Goal: Task Accomplishment & Management: Use online tool/utility

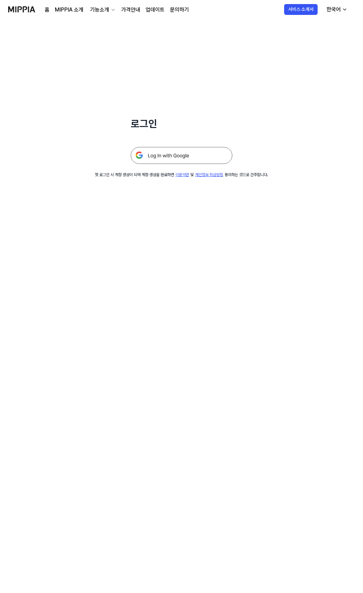
click at [168, 157] on img at bounding box center [182, 155] width 102 height 17
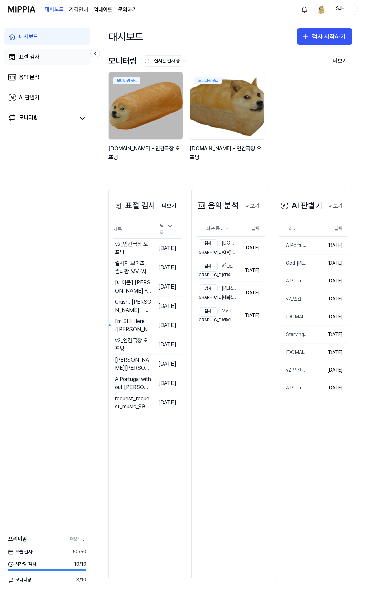
click at [53, 63] on link "표절 검사" at bounding box center [47, 57] width 86 height 16
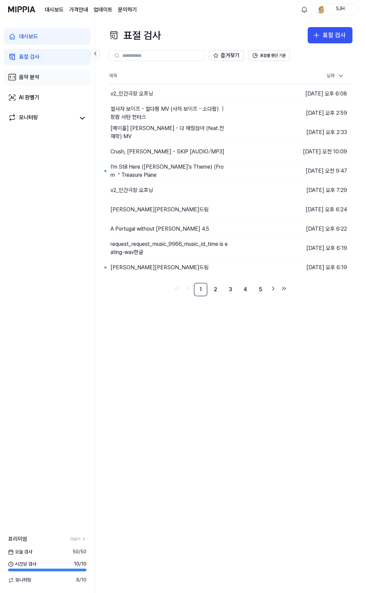
click at [41, 80] on link "음악 분석" at bounding box center [47, 77] width 86 height 16
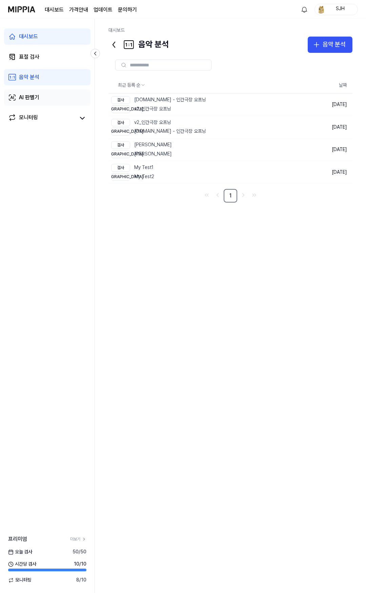
click at [37, 96] on div "AI 판별기" at bounding box center [29, 97] width 20 height 8
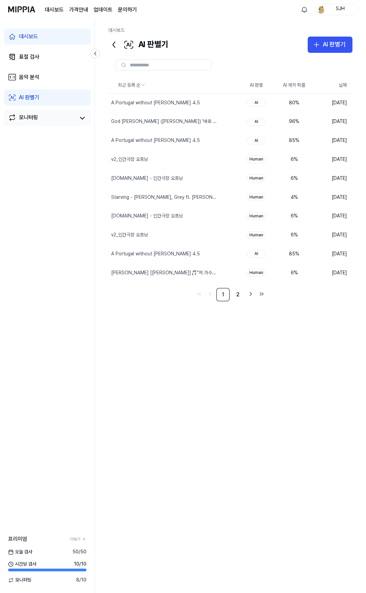
click at [36, 119] on div "모니터링" at bounding box center [28, 117] width 19 height 9
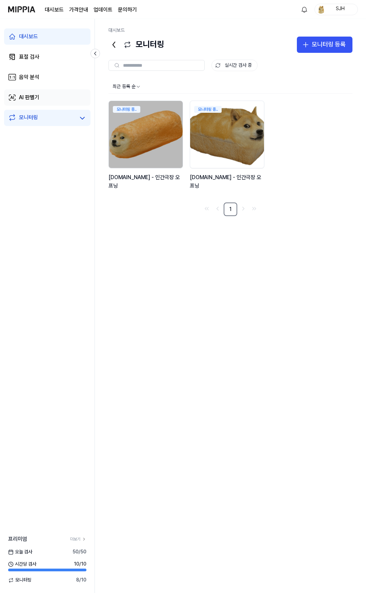
click at [37, 95] on div "AI 판별기" at bounding box center [29, 97] width 20 height 8
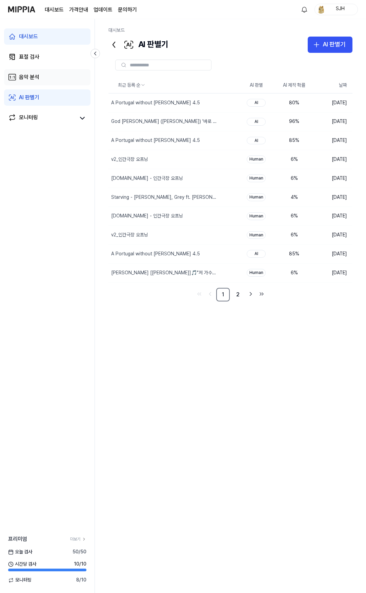
click at [38, 81] on div "음악 분석" at bounding box center [29, 77] width 20 height 8
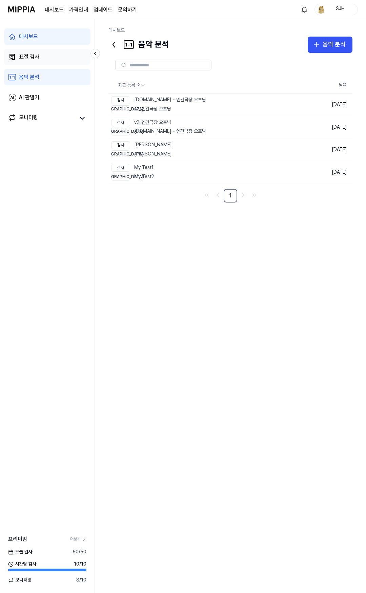
click at [40, 56] on link "표절 검사" at bounding box center [47, 57] width 86 height 16
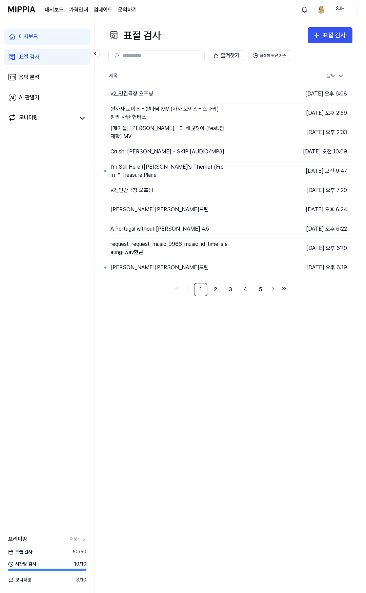
click at [45, 43] on link "대시보드" at bounding box center [47, 36] width 86 height 16
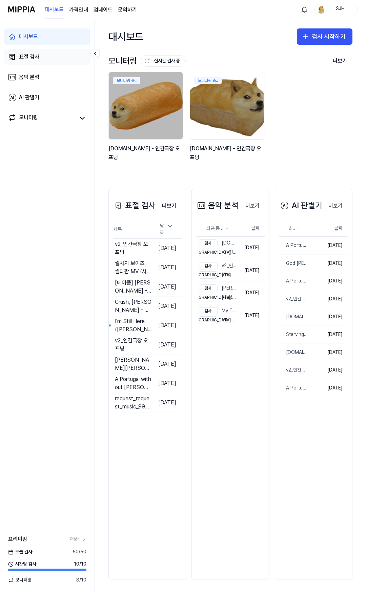
click at [42, 59] on link "표절 검사" at bounding box center [47, 57] width 86 height 16
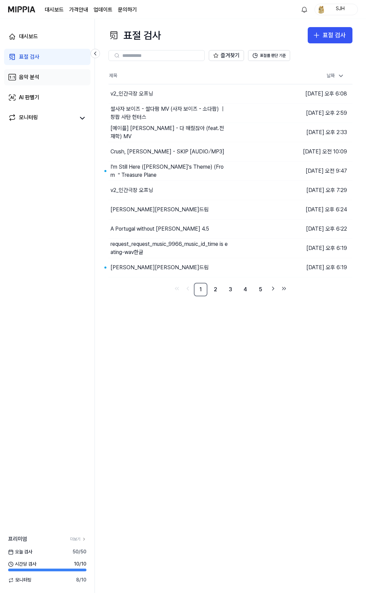
click at [38, 83] on link "음악 분석" at bounding box center [47, 77] width 86 height 16
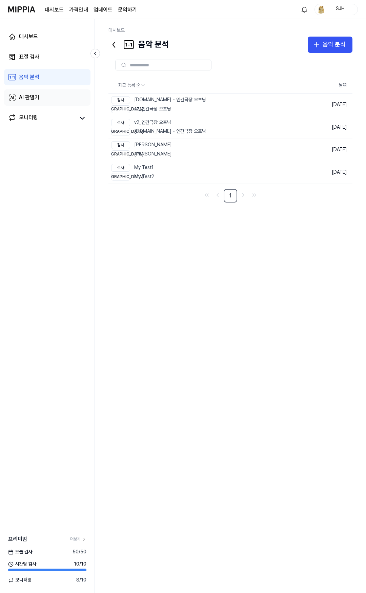
click at [38, 93] on div "AI 판별기" at bounding box center [29, 97] width 20 height 8
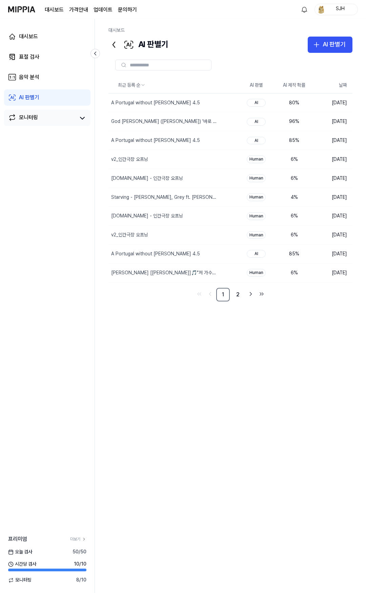
click at [38, 113] on div "모니터링" at bounding box center [47, 118] width 86 height 16
click at [40, 101] on link "AI 판별기" at bounding box center [47, 97] width 86 height 16
click at [42, 73] on link "음악 분석" at bounding box center [47, 77] width 86 height 16
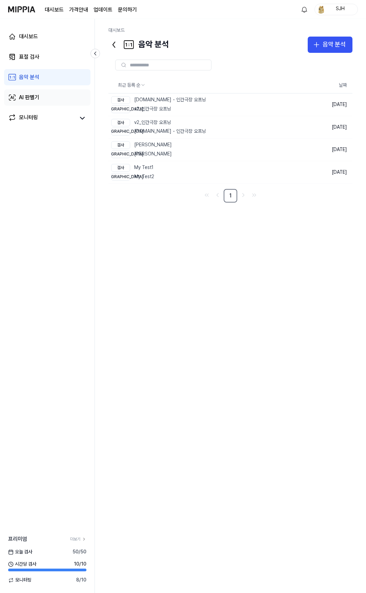
click at [61, 98] on link "AI 판별기" at bounding box center [47, 97] width 86 height 16
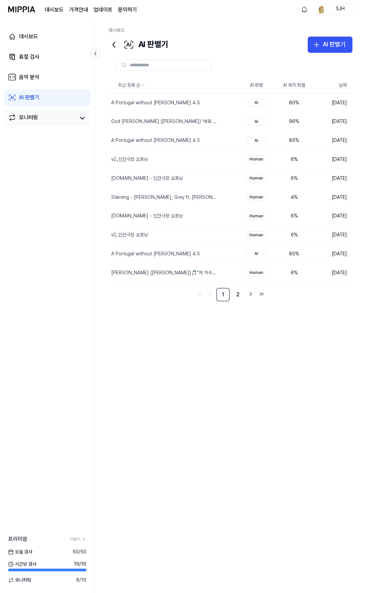
click at [43, 114] on link "모니터링" at bounding box center [41, 117] width 67 height 9
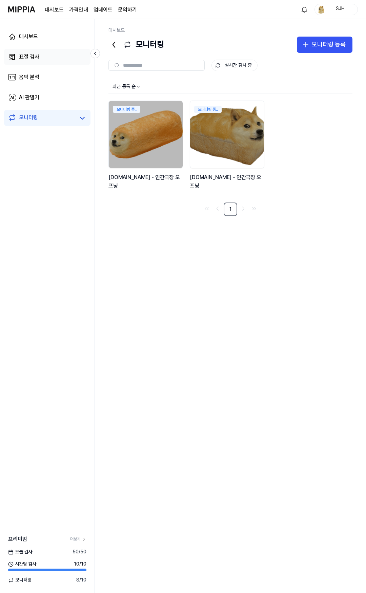
click at [39, 62] on link "표절 검사" at bounding box center [47, 57] width 86 height 16
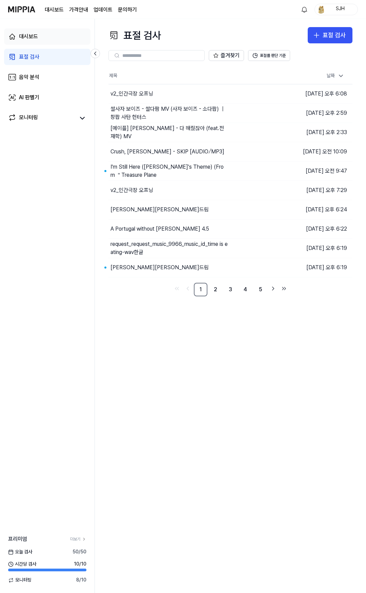
click at [39, 42] on link "대시보드" at bounding box center [47, 36] width 86 height 16
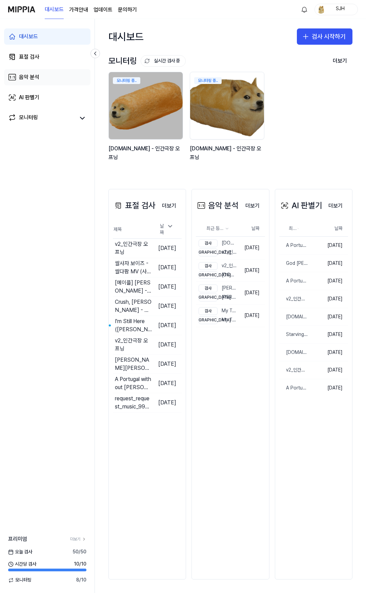
drag, startPoint x: 39, startPoint y: 61, endPoint x: 38, endPoint y: 76, distance: 14.6
click at [39, 61] on link "표절 검사" at bounding box center [47, 57] width 86 height 16
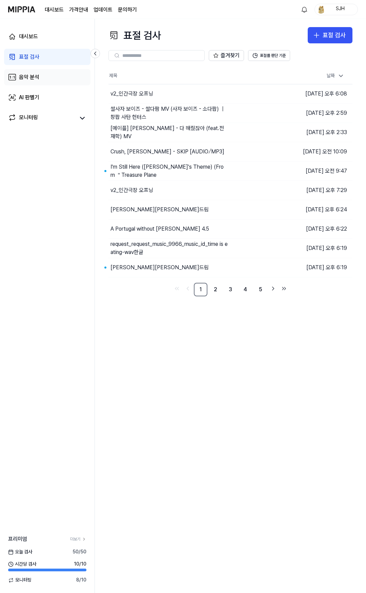
click at [37, 82] on link "음악 분석" at bounding box center [47, 77] width 86 height 16
click at [38, 97] on div "AI 판별기" at bounding box center [29, 97] width 20 height 8
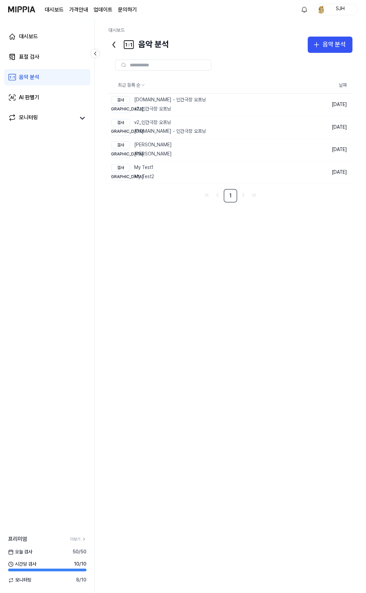
click at [40, 131] on div "대시보드 표절 검사 음악 분석 AI 판별기 모니터링" at bounding box center [47, 77] width 94 height 116
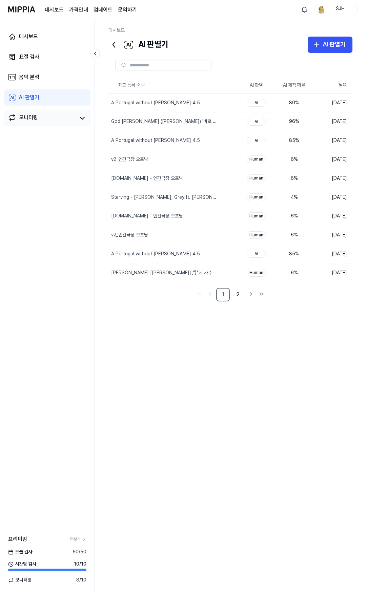
click at [42, 120] on link "모니터링" at bounding box center [41, 117] width 67 height 9
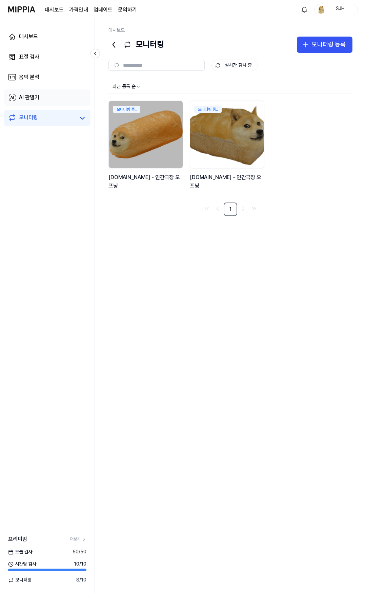
click at [45, 92] on link "AI 판별기" at bounding box center [47, 97] width 86 height 16
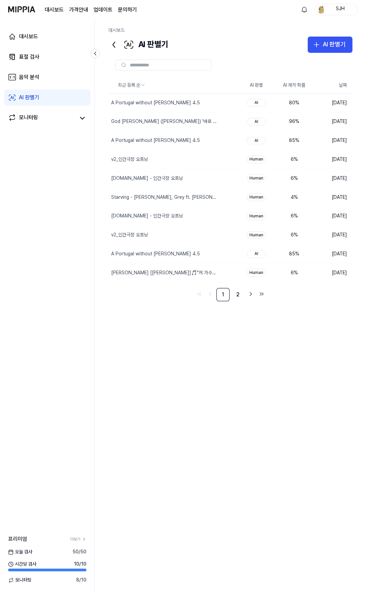
click at [188, 11] on div "대시보드 가격안내 업데이트 문의하기 SJH" at bounding box center [182, 9] width 349 height 19
click at [37, 36] on div "대시보드" at bounding box center [28, 37] width 19 height 8
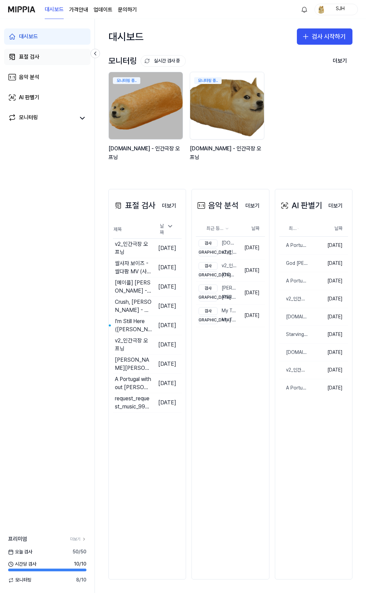
click at [34, 54] on div "표절 검사" at bounding box center [29, 57] width 20 height 8
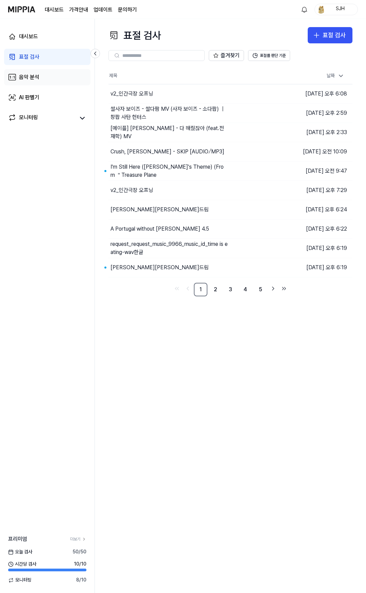
click at [41, 75] on link "음악 분석" at bounding box center [47, 77] width 86 height 16
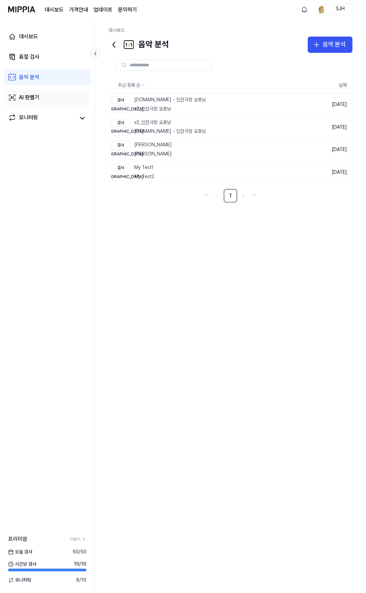
click at [45, 96] on link "AI 판별기" at bounding box center [47, 97] width 86 height 16
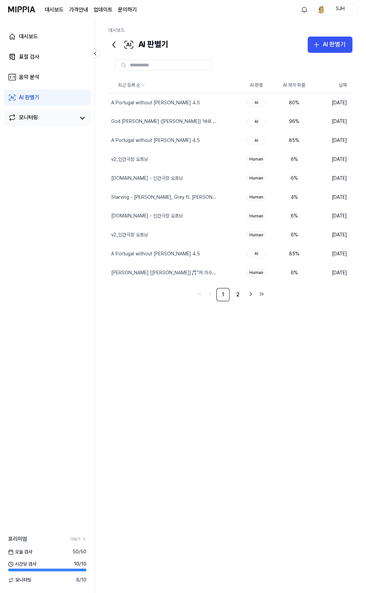
click at [29, 117] on div "모니터링" at bounding box center [28, 117] width 19 height 9
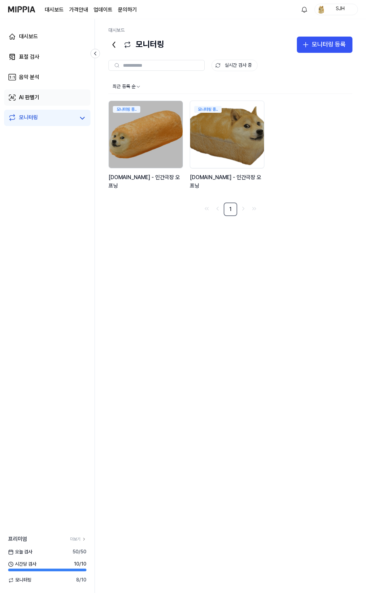
click at [31, 100] on div "AI 판별기" at bounding box center [29, 97] width 20 height 8
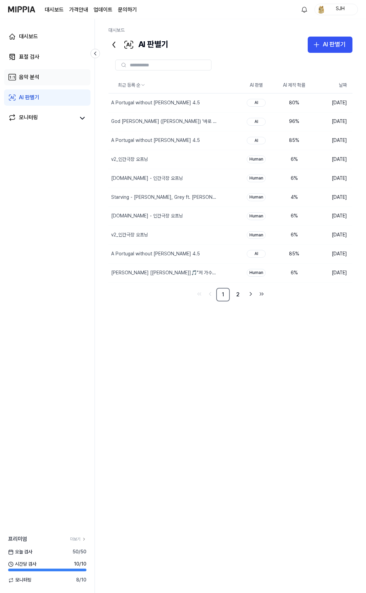
click at [39, 80] on div "음악 분석" at bounding box center [29, 77] width 20 height 8
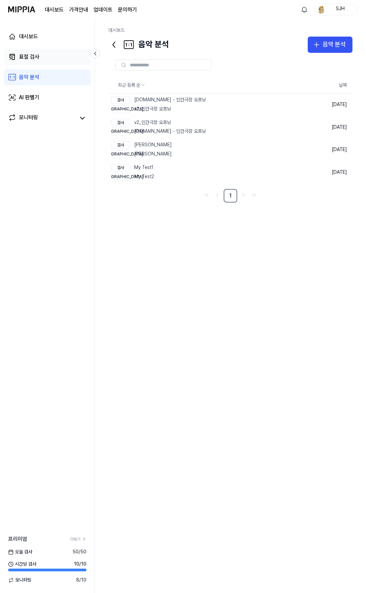
click at [47, 58] on link "표절 검사" at bounding box center [47, 57] width 86 height 16
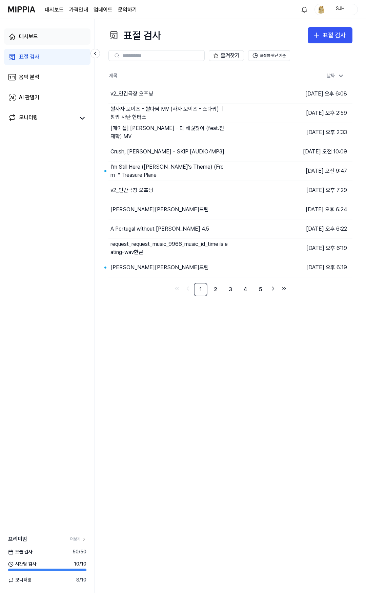
click at [59, 37] on link "대시보드" at bounding box center [47, 36] width 86 height 16
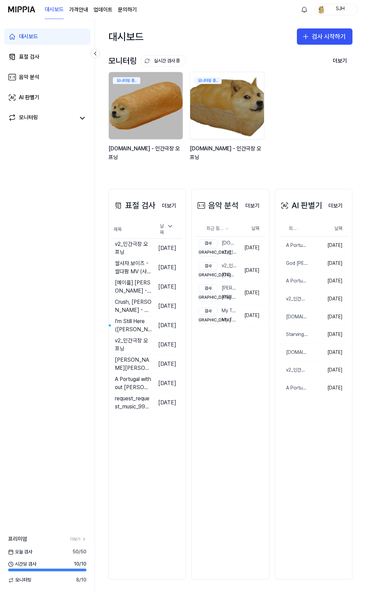
click at [154, 174] on div "모니터링 실시간 검사 중 더보기 모니터링 모니터링 중.. y2mate.com - 인간극장 오프닝 모니터링 중.. y2mate.com - 인간극…" at bounding box center [230, 114] width 271 height 121
click at [36, 62] on link "표절 검사" at bounding box center [47, 57] width 86 height 16
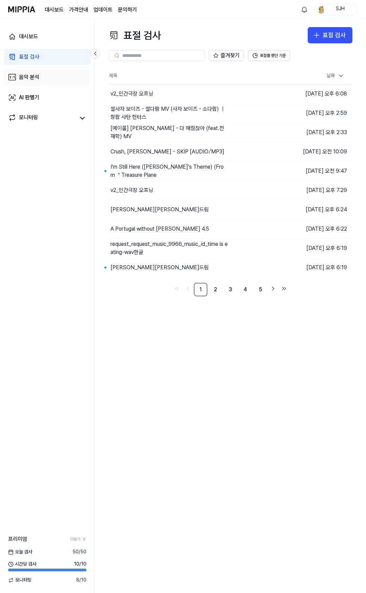
click at [37, 69] on link "음악 분석" at bounding box center [47, 77] width 86 height 16
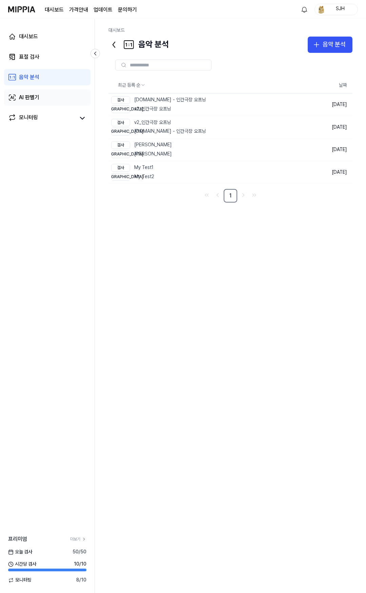
click at [38, 98] on div "AI 판별기" at bounding box center [29, 97] width 20 height 8
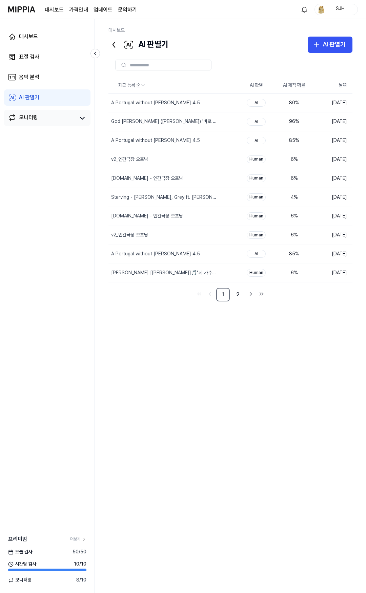
click at [37, 116] on div "모니터링" at bounding box center [28, 117] width 19 height 9
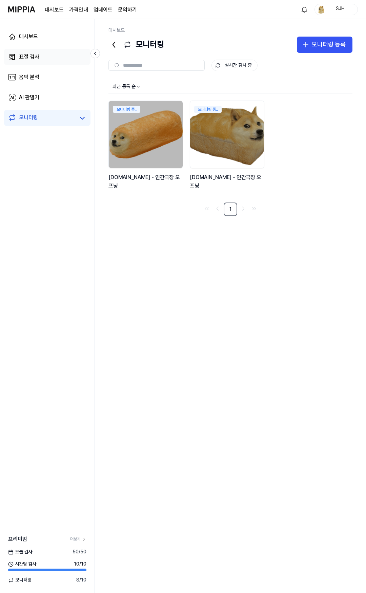
click at [31, 53] on div "표절 검사" at bounding box center [29, 57] width 20 height 8
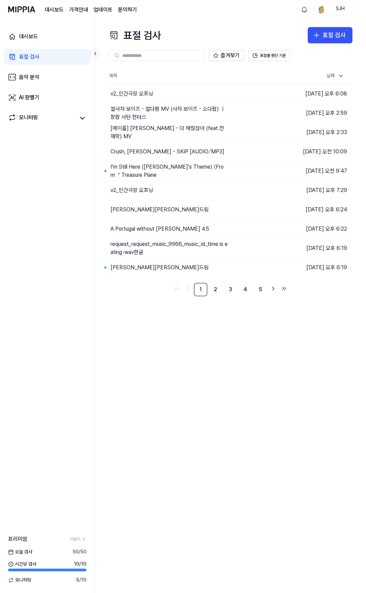
click at [227, 366] on div "표절 검사 표절 검사 표절 검사 음악 분석 AI 판별기 즐겨찾기 표절률 판단 기준 제목 날짜 v2_인간극장 오프닝 이동하기 2025.09.15…" at bounding box center [230, 306] width 271 height 574
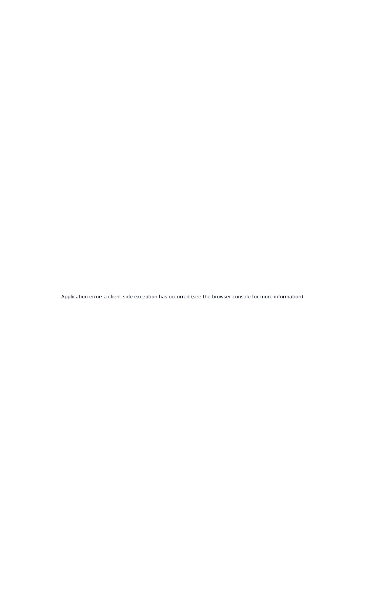
click at [229, 223] on div "Application error: a client-side exception has occurred (see the browser consol…" at bounding box center [183, 296] width 366 height 593
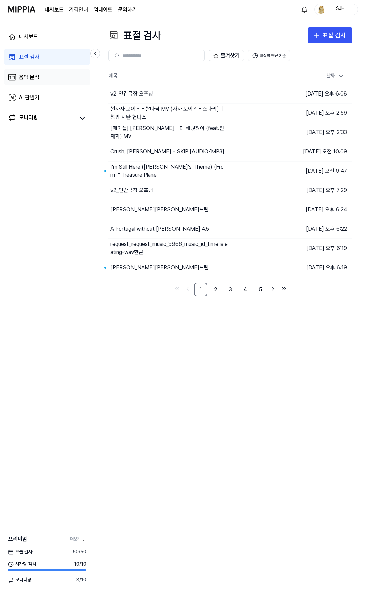
click at [38, 84] on link "음악 분석" at bounding box center [47, 77] width 86 height 16
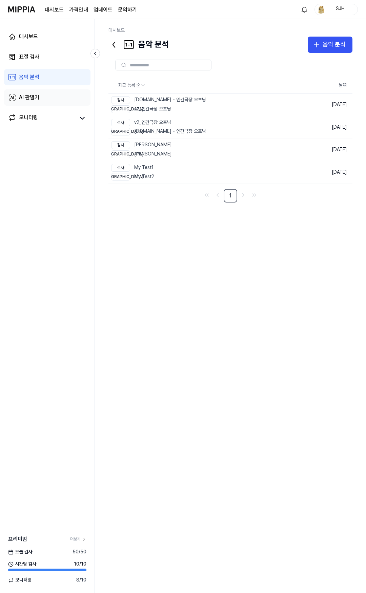
click at [39, 98] on link "AI 판별기" at bounding box center [47, 97] width 86 height 16
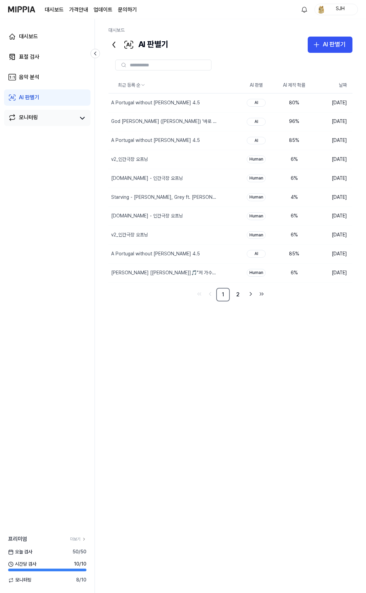
click at [37, 116] on div "모니터링" at bounding box center [28, 117] width 19 height 9
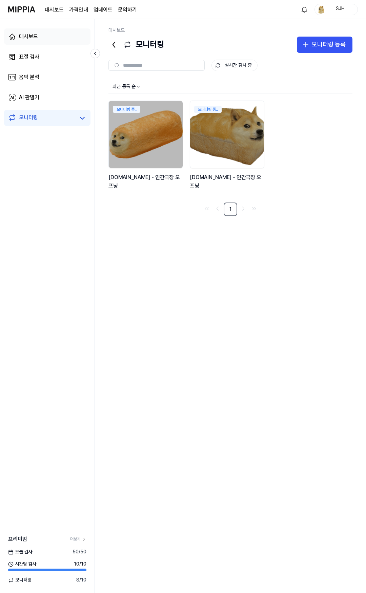
click at [44, 44] on link "대시보드" at bounding box center [47, 36] width 86 height 16
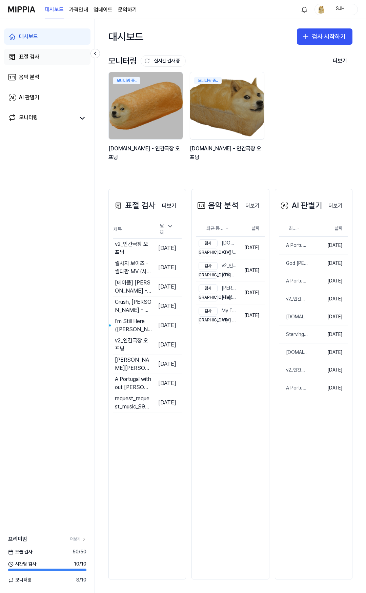
click at [40, 59] on link "표절 검사" at bounding box center [47, 57] width 86 height 16
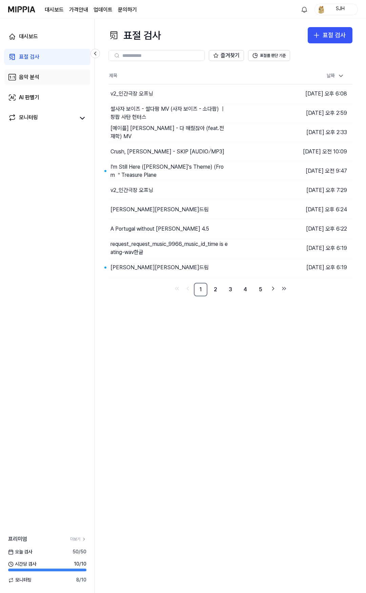
click at [43, 78] on link "음악 분석" at bounding box center [47, 77] width 86 height 16
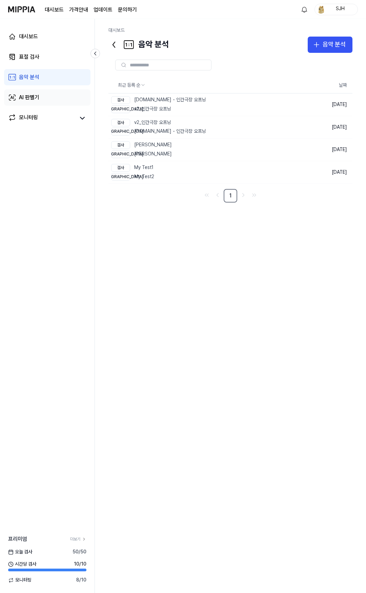
click at [42, 93] on link "AI 판별기" at bounding box center [47, 97] width 86 height 16
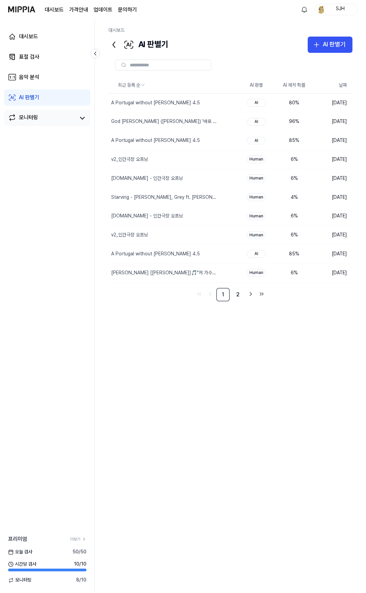
click at [40, 112] on div "모니터링" at bounding box center [47, 118] width 86 height 16
click at [34, 124] on div "모니터링" at bounding box center [47, 118] width 86 height 16
click at [35, 119] on div "모니터링" at bounding box center [28, 117] width 19 height 9
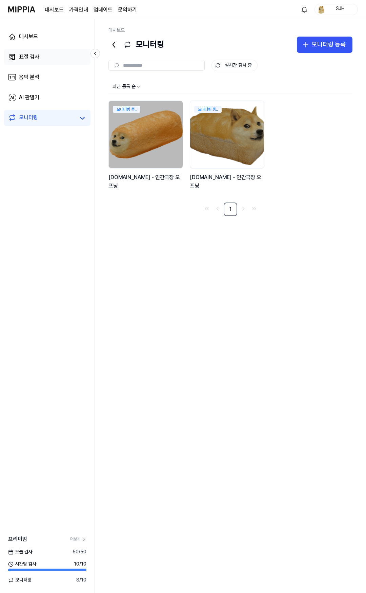
click at [44, 53] on link "표절 검사" at bounding box center [47, 57] width 86 height 16
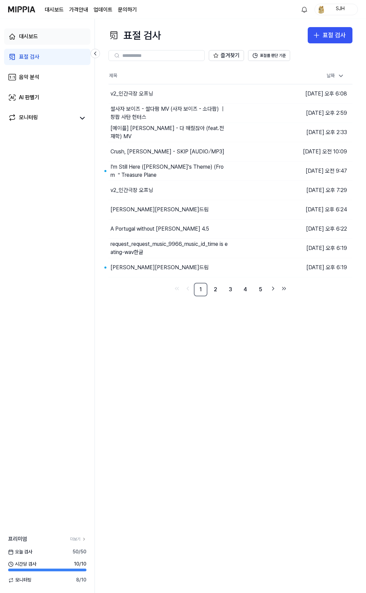
click at [44, 43] on link "대시보드" at bounding box center [47, 36] width 86 height 16
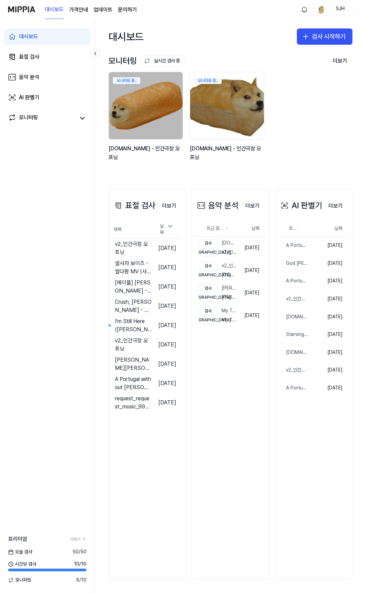
click at [46, 67] on div "대시보드 표절 검사 음악 분석 AI 판별기 모니터링" at bounding box center [47, 77] width 94 height 116
click at [38, 81] on div "음악 분석" at bounding box center [29, 77] width 20 height 8
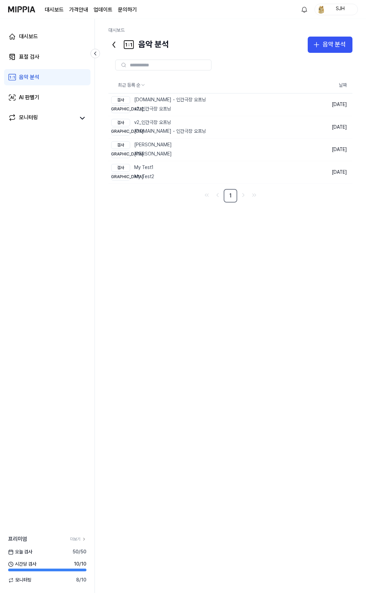
click at [45, 109] on div "대시보드 표절 검사 음악 분석 AI 판별기 모니터링" at bounding box center [47, 77] width 94 height 116
click at [40, 94] on link "AI 판별기" at bounding box center [47, 97] width 86 height 16
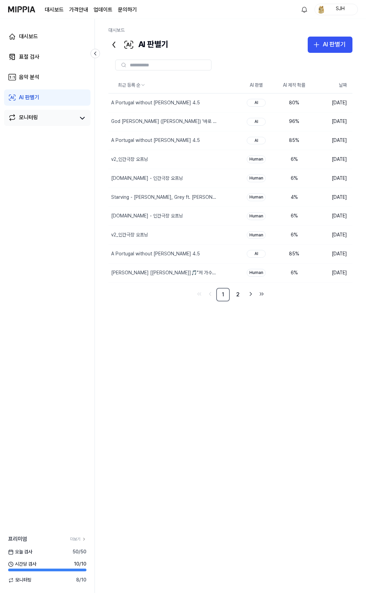
click at [37, 115] on div "모니터링" at bounding box center [28, 117] width 19 height 9
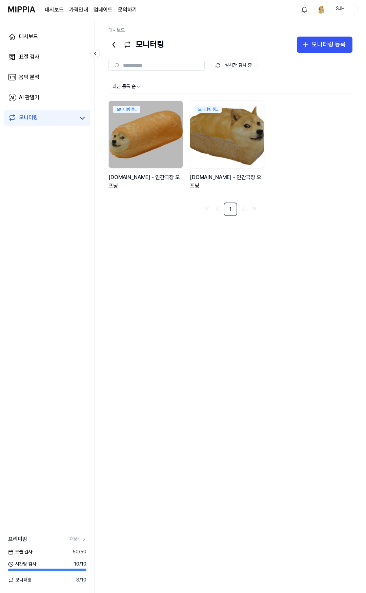
click at [188, 266] on div "최근 등록 순 모니터링 중.. y2mate.com - 인간극장 오프닝 모니터링 중.. y2mate.com - 인간극장 오프닝 1" at bounding box center [230, 330] width 244 height 501
click at [230, 257] on div "최근 등록 순 모니터링 중.. [DOMAIN_NAME] - 인간극장 오프닝 모니터링 중.. [DOMAIN_NAME] - 인간극장 오프닝 1" at bounding box center [230, 330] width 244 height 501
click at [56, 54] on link "표절 검사" at bounding box center [47, 57] width 86 height 16
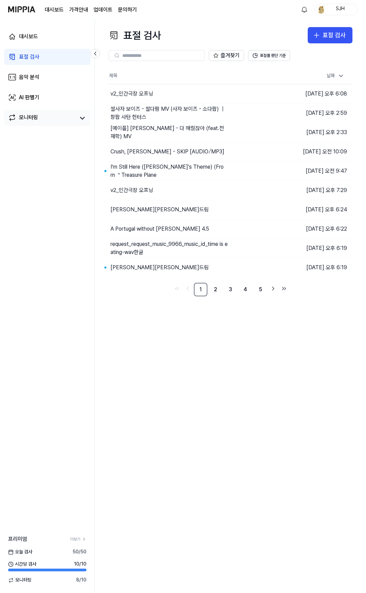
click at [48, 110] on div "모니터링" at bounding box center [47, 118] width 86 height 16
click at [48, 113] on div "모니터링" at bounding box center [47, 118] width 86 height 16
click at [42, 112] on div "모니터링" at bounding box center [47, 118] width 86 height 16
click at [29, 118] on div "모니터링" at bounding box center [28, 117] width 19 height 9
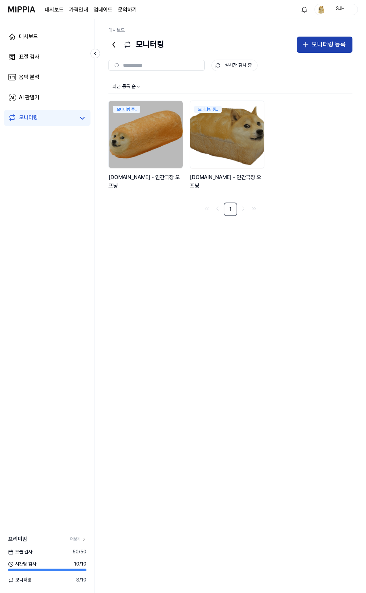
click at [315, 41] on div "모니터링 등록" at bounding box center [328, 45] width 34 height 10
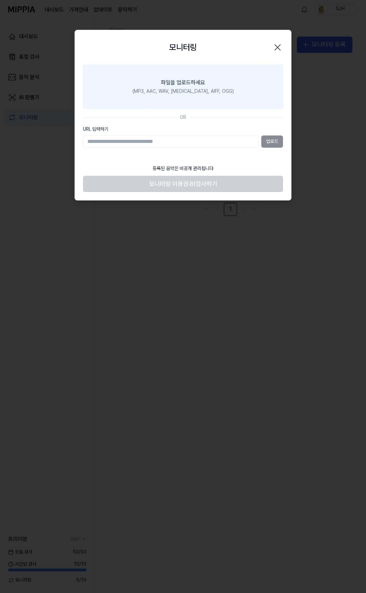
click at [203, 83] on div "파일을 업로드하세요" at bounding box center [183, 83] width 44 height 8
click at [0, 0] on input "파일을 업로드하세요 (MP3, AAC, WAV, [MEDICAL_DATA], AIFF, OGG)" at bounding box center [0, 0] width 0 height 0
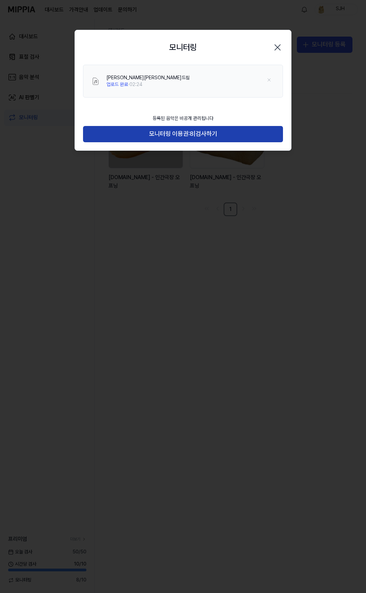
click at [188, 132] on span "모니터링 이용권:" at bounding box center [169, 134] width 41 height 10
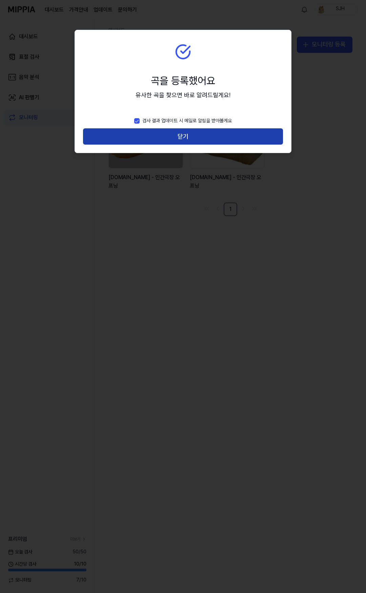
click at [190, 134] on button "닫기" at bounding box center [183, 136] width 200 height 16
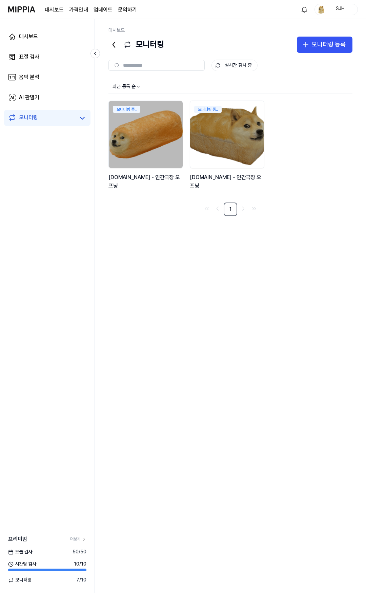
click at [218, 259] on div "최근 등록 순 모니터링 중.. y2mate.com - 인간극장 오프닝 모니터링 중.. y2mate.com - 인간극장 오프닝 1" at bounding box center [230, 330] width 244 height 501
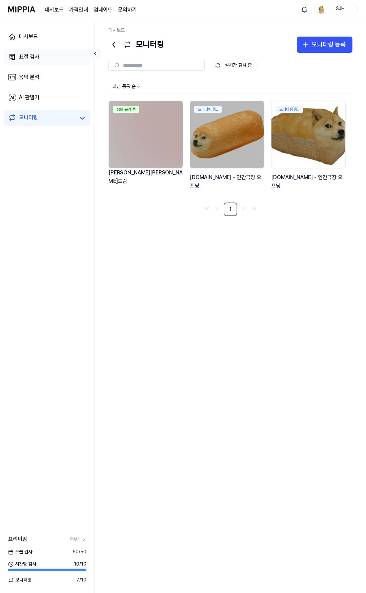
click at [55, 59] on link "표절 검사" at bounding box center [47, 57] width 86 height 16
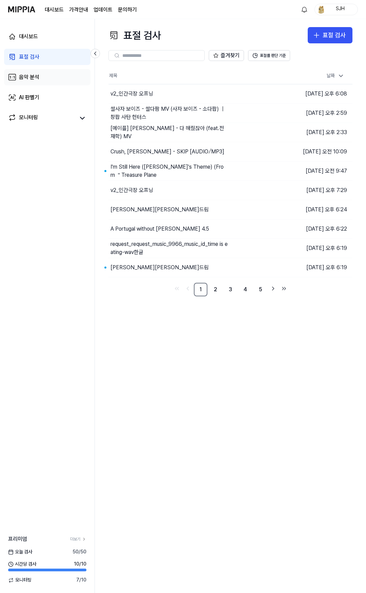
click at [33, 74] on div "음악 분석" at bounding box center [29, 77] width 20 height 8
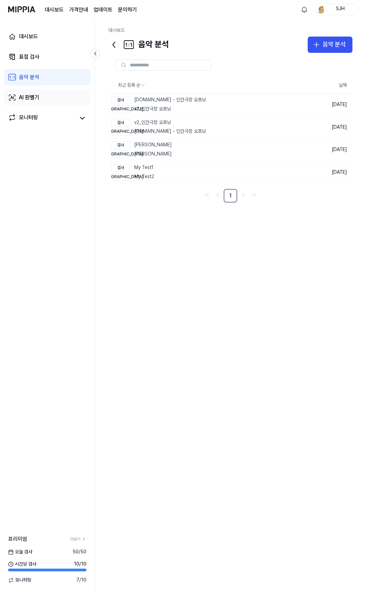
click at [57, 98] on link "AI 판별기" at bounding box center [47, 97] width 86 height 16
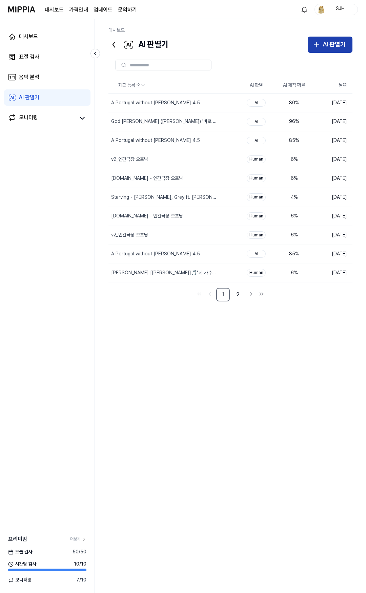
click at [321, 50] on button "AI 판별기" at bounding box center [329, 45] width 45 height 16
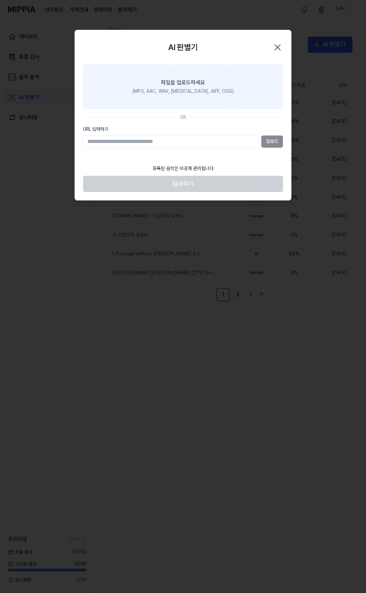
click at [207, 92] on div "(MP3, AAC, WAV, FLAC, AIFF, OGG)" at bounding box center [182, 91] width 101 height 7
click at [0, 0] on input "파일을 업로드하세요 (MP3, AAC, WAV, FLAC, AIFF, OGG)" at bounding box center [0, 0] width 0 height 0
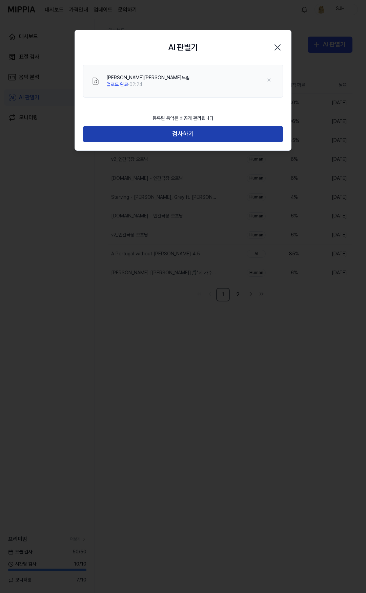
click at [183, 134] on button "검사하기" at bounding box center [183, 134] width 200 height 16
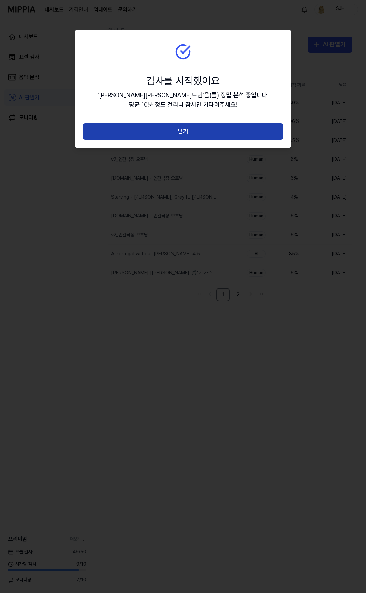
click at [192, 135] on button "닫기" at bounding box center [183, 131] width 200 height 16
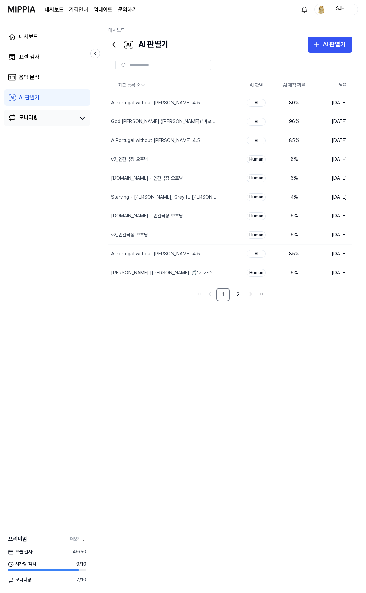
click at [48, 116] on link "모니터링" at bounding box center [41, 117] width 67 height 9
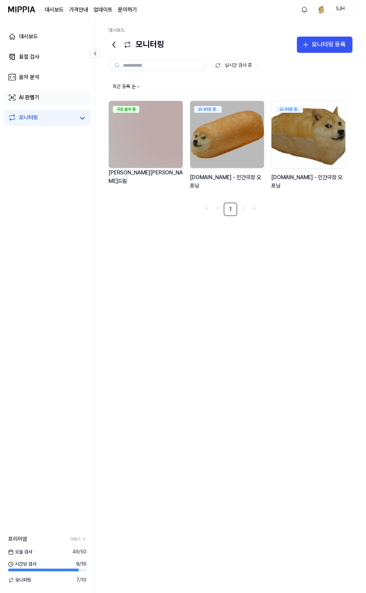
click at [46, 98] on link "AI 판별기" at bounding box center [47, 97] width 86 height 16
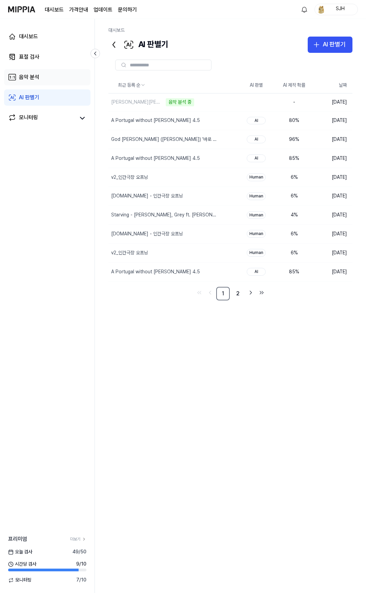
click at [41, 83] on link "음악 분석" at bounding box center [47, 77] width 86 height 16
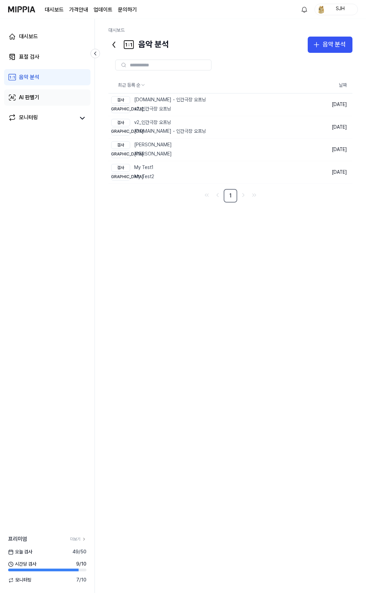
click at [40, 98] on link "AI 판별기" at bounding box center [47, 97] width 86 height 16
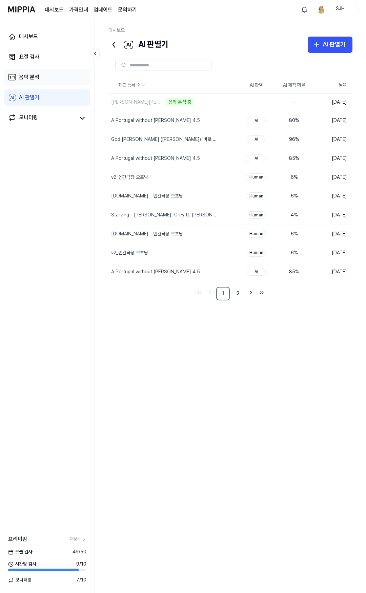
click at [44, 77] on link "음악 분석" at bounding box center [47, 77] width 86 height 16
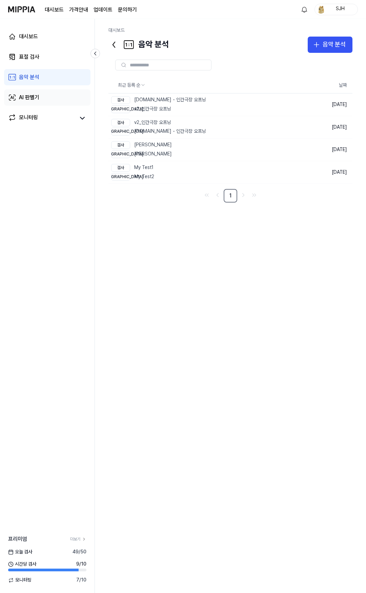
click at [43, 95] on link "AI 판별기" at bounding box center [47, 97] width 86 height 16
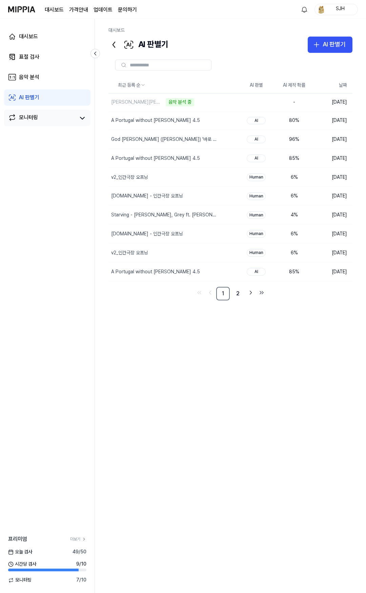
click at [42, 110] on div "모니터링" at bounding box center [47, 118] width 86 height 16
click at [37, 113] on div "모니터링" at bounding box center [28, 117] width 19 height 9
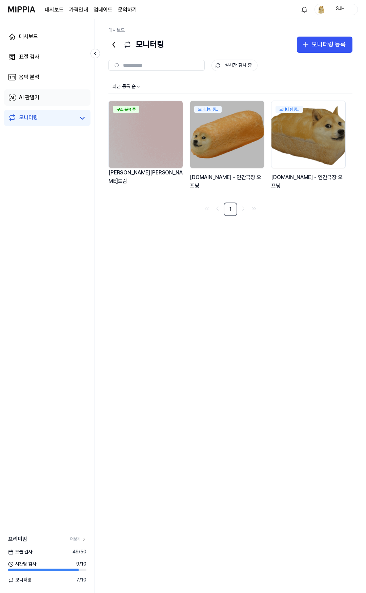
click at [39, 100] on div "AI 판별기" at bounding box center [29, 97] width 20 height 8
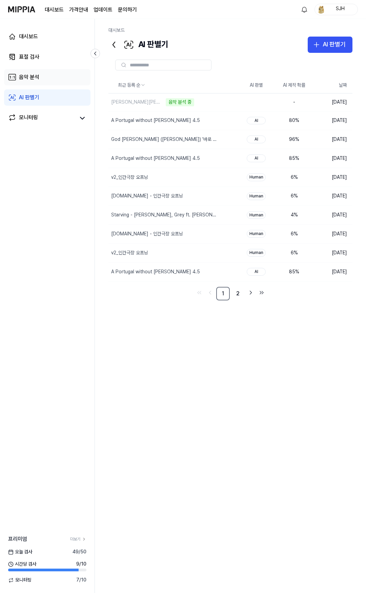
click at [36, 78] on div "음악 분석" at bounding box center [29, 77] width 20 height 8
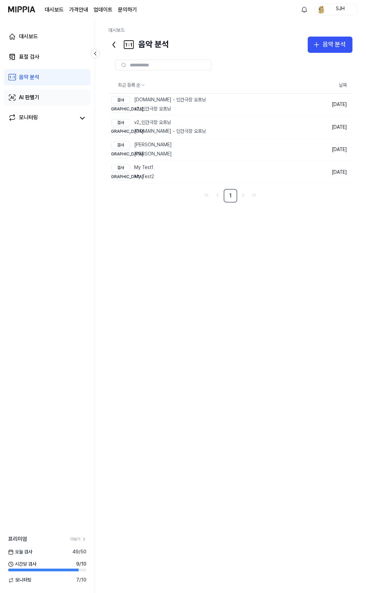
click at [37, 98] on div "AI 판별기" at bounding box center [29, 97] width 20 height 8
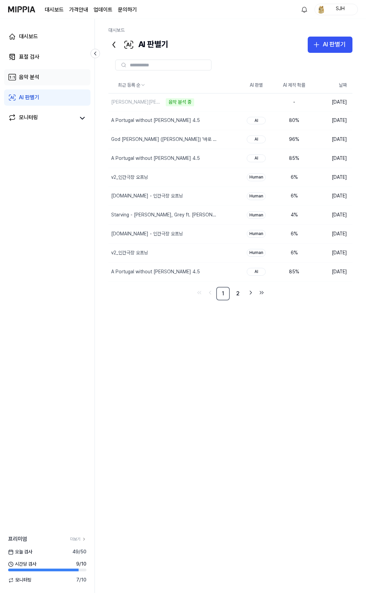
click at [38, 73] on link "음악 분석" at bounding box center [47, 77] width 86 height 16
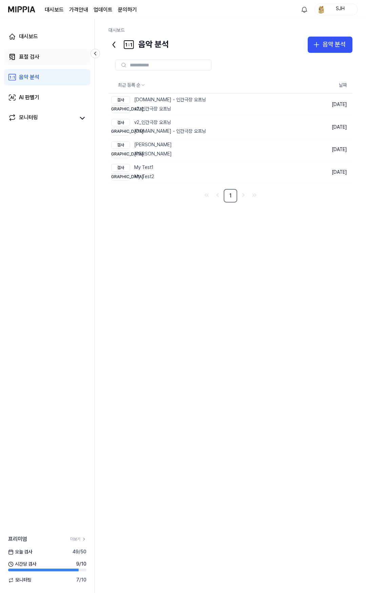
click at [41, 57] on link "표절 검사" at bounding box center [47, 57] width 86 height 16
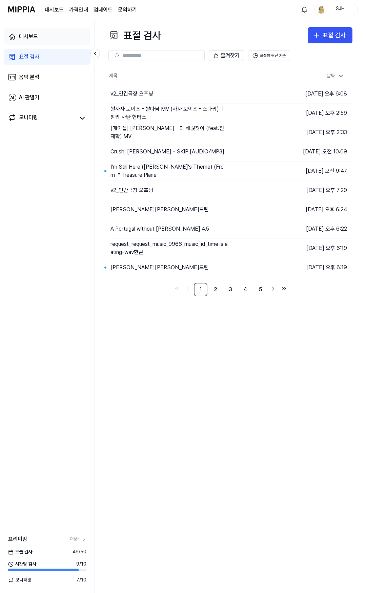
click at [43, 34] on link "대시보드" at bounding box center [47, 36] width 86 height 16
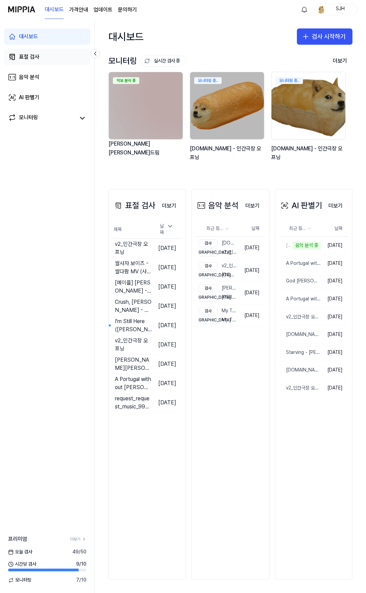
click at [37, 55] on div "표절 검사" at bounding box center [29, 57] width 20 height 8
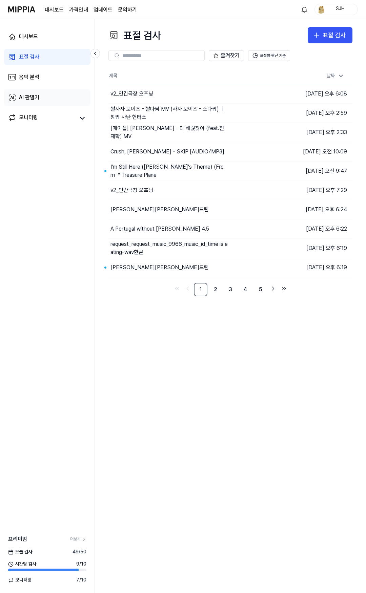
click at [41, 101] on link "AI 판별기" at bounding box center [47, 97] width 86 height 16
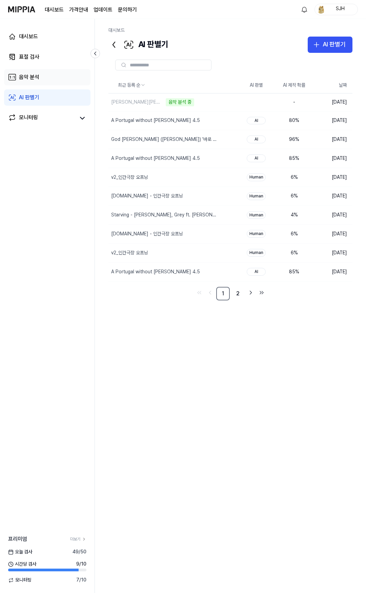
click at [52, 79] on link "음악 분석" at bounding box center [47, 77] width 86 height 16
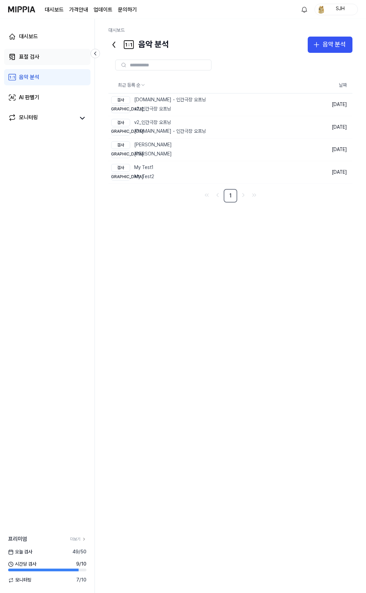
click at [52, 64] on link "표절 검사" at bounding box center [47, 57] width 86 height 16
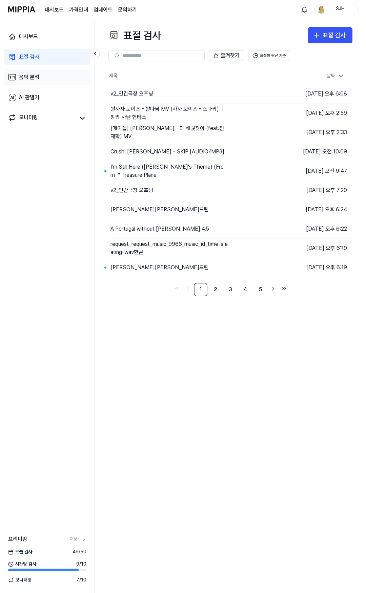
click at [49, 79] on link "음악 분석" at bounding box center [47, 77] width 86 height 16
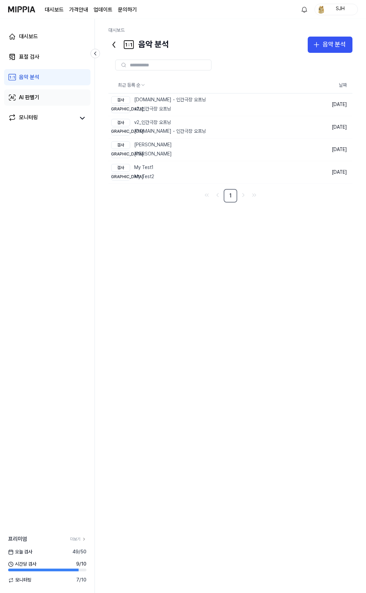
click at [65, 102] on link "AI 판별기" at bounding box center [47, 97] width 86 height 16
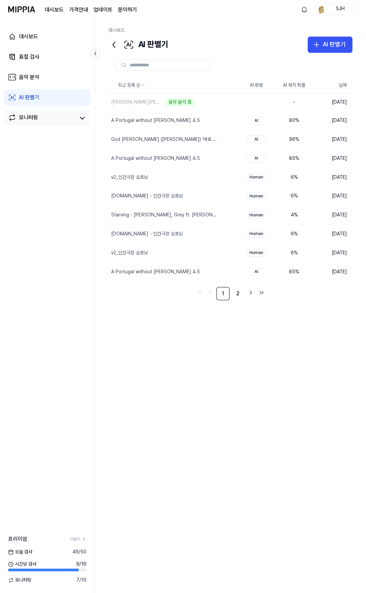
click at [49, 117] on link "모니터링" at bounding box center [41, 117] width 67 height 9
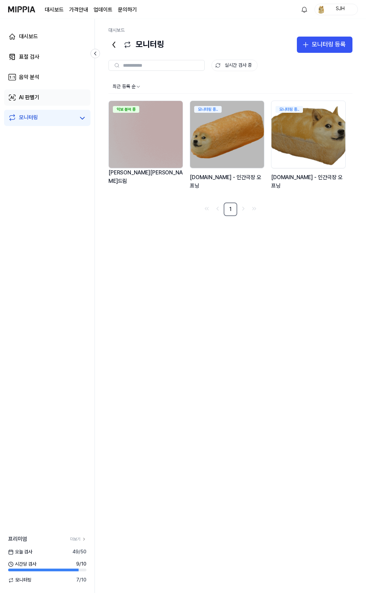
click at [48, 100] on link "AI 판별기" at bounding box center [47, 97] width 86 height 16
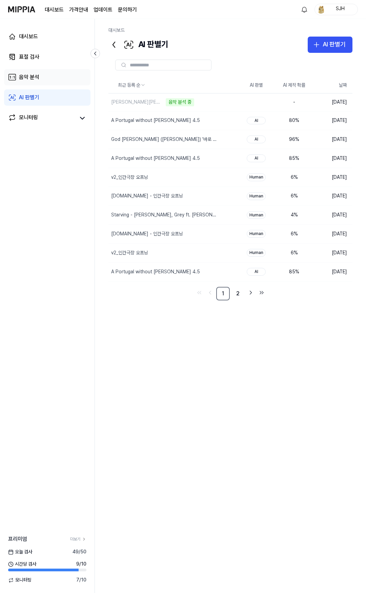
click at [32, 79] on div "음악 분석" at bounding box center [29, 77] width 20 height 8
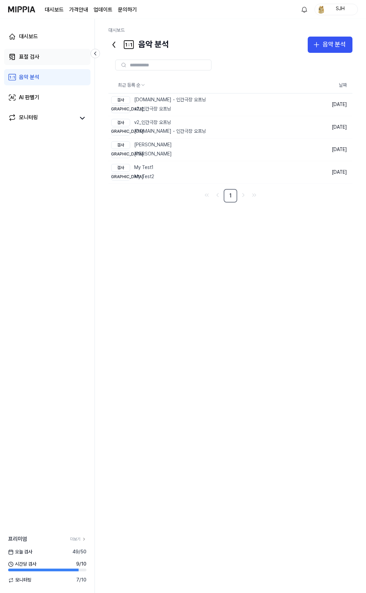
click at [38, 58] on div "표절 검사" at bounding box center [29, 57] width 20 height 8
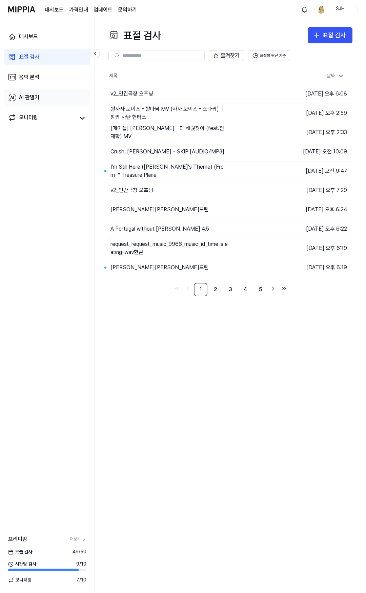
click at [42, 96] on link "AI 판별기" at bounding box center [47, 97] width 86 height 16
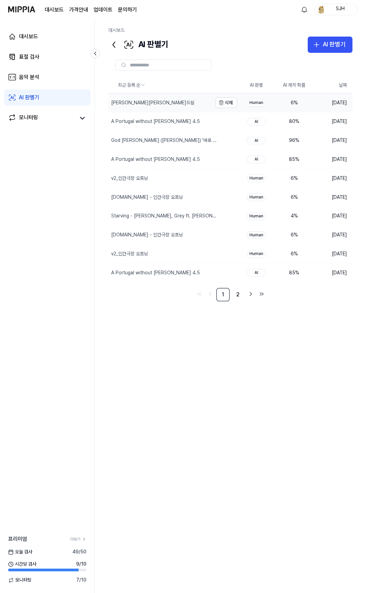
click at [141, 98] on div "[PERSON_NAME][PERSON_NAME]드림" at bounding box center [160, 102] width 104 height 19
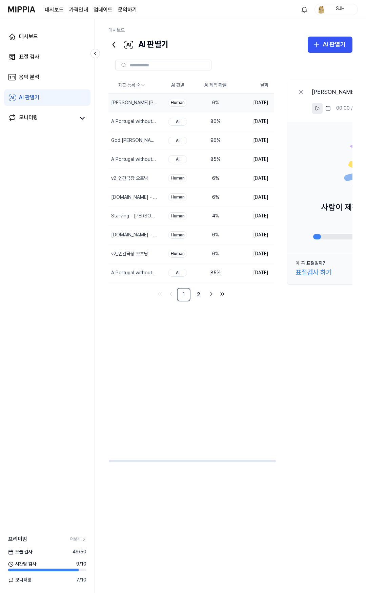
click at [314, 107] on button at bounding box center [316, 108] width 11 height 11
click at [315, 108] on icon at bounding box center [316, 108] width 5 height 5
click at [22, 78] on div "음악 분석" at bounding box center [29, 77] width 20 height 8
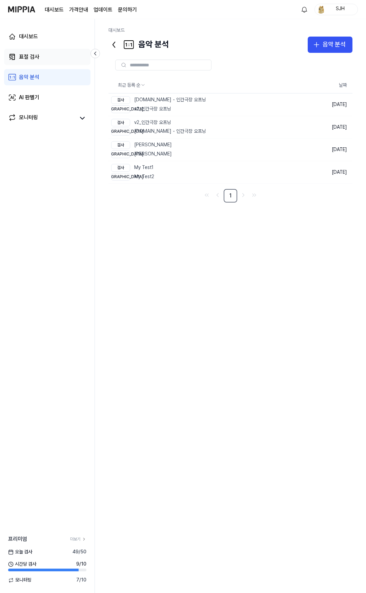
click at [40, 58] on link "표절 검사" at bounding box center [47, 57] width 86 height 16
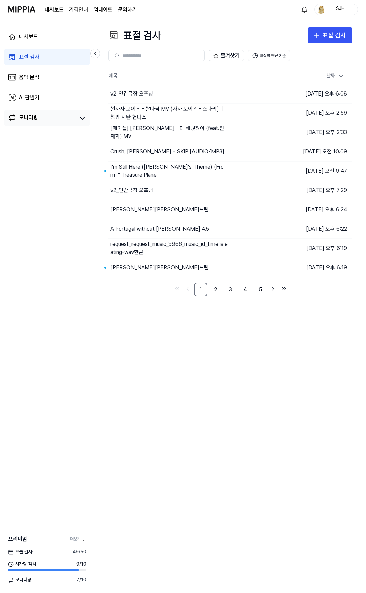
click at [38, 121] on link "모니터링" at bounding box center [41, 117] width 67 height 9
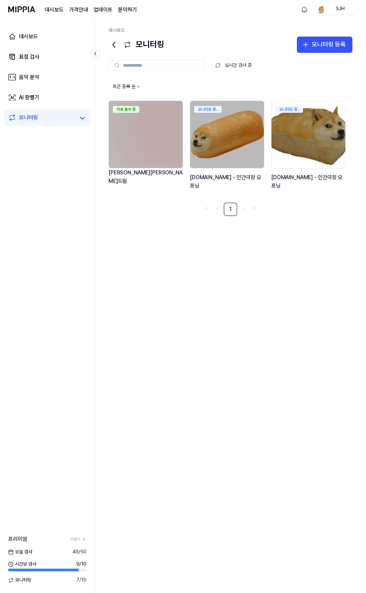
click at [131, 128] on img at bounding box center [146, 134] width 74 height 67
click at [227, 277] on div "최근 등록 순 정밀 검사 중 4% 김창섭의 건드림 모니터링 중.. y2mate.com - 인간극장 오프닝 모니터링 중.. y2mate.com …" at bounding box center [230, 330] width 244 height 501
click at [176, 297] on div "최근 등록 순 정밀 검사 중 33% [PERSON_NAME][PERSON_NAME]드림 모니터링 중.. [DOMAIN_NAME] - 인간극장 …" at bounding box center [230, 330] width 244 height 501
click at [47, 59] on link "표절 검사" at bounding box center [47, 57] width 86 height 16
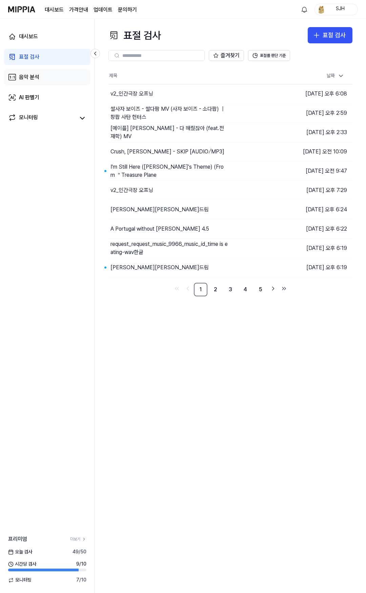
click at [55, 77] on link "음악 분석" at bounding box center [47, 77] width 86 height 16
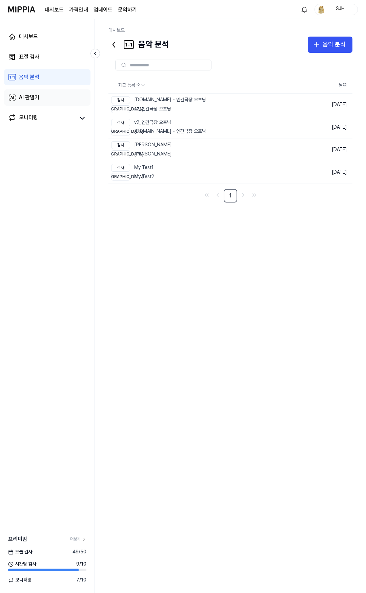
click at [48, 96] on link "AI 판별기" at bounding box center [47, 97] width 86 height 16
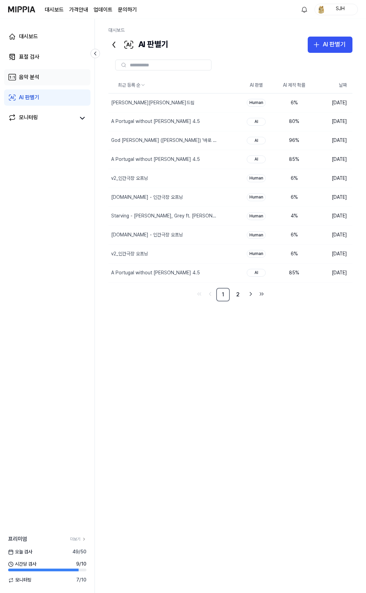
click at [57, 80] on link "음악 분석" at bounding box center [47, 77] width 86 height 16
